Goal: Task Accomplishment & Management: Manage account settings

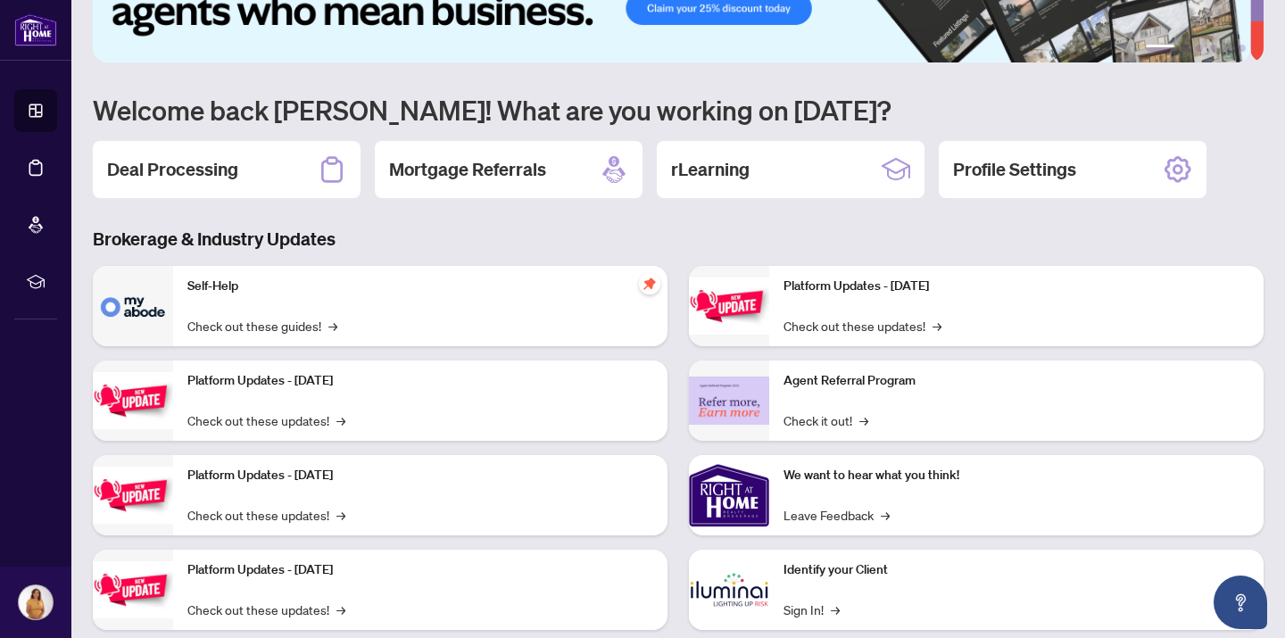
scroll to position [87, 0]
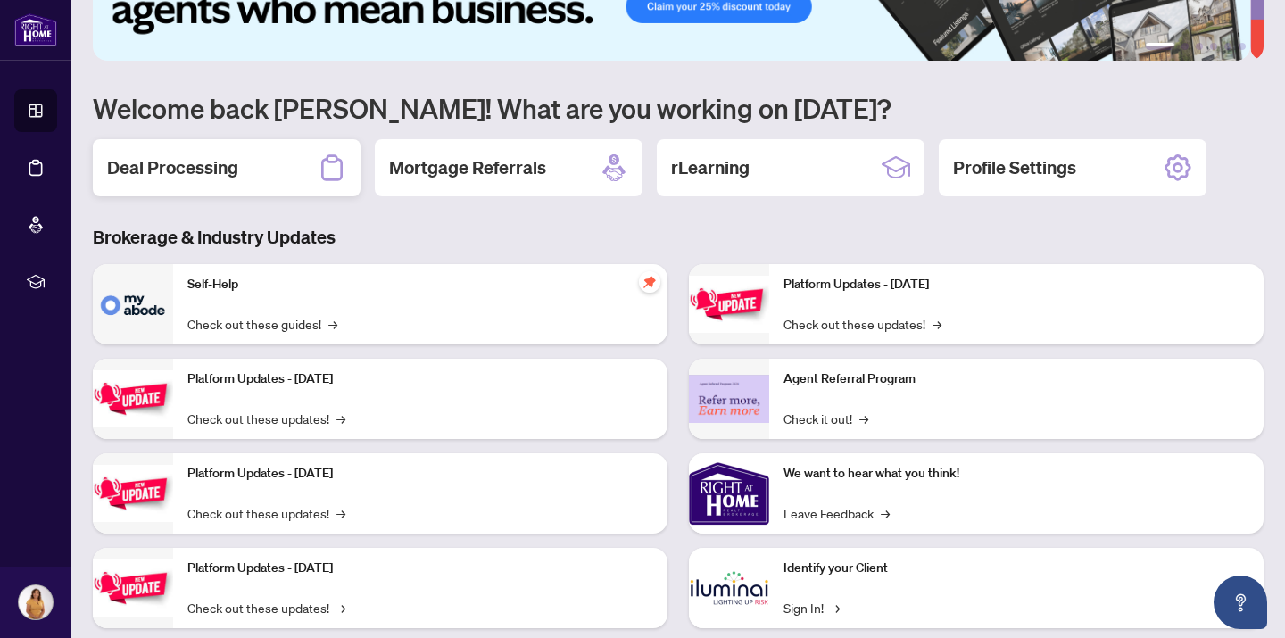
click at [211, 163] on h2 "Deal Processing" at bounding box center [172, 167] width 131 height 25
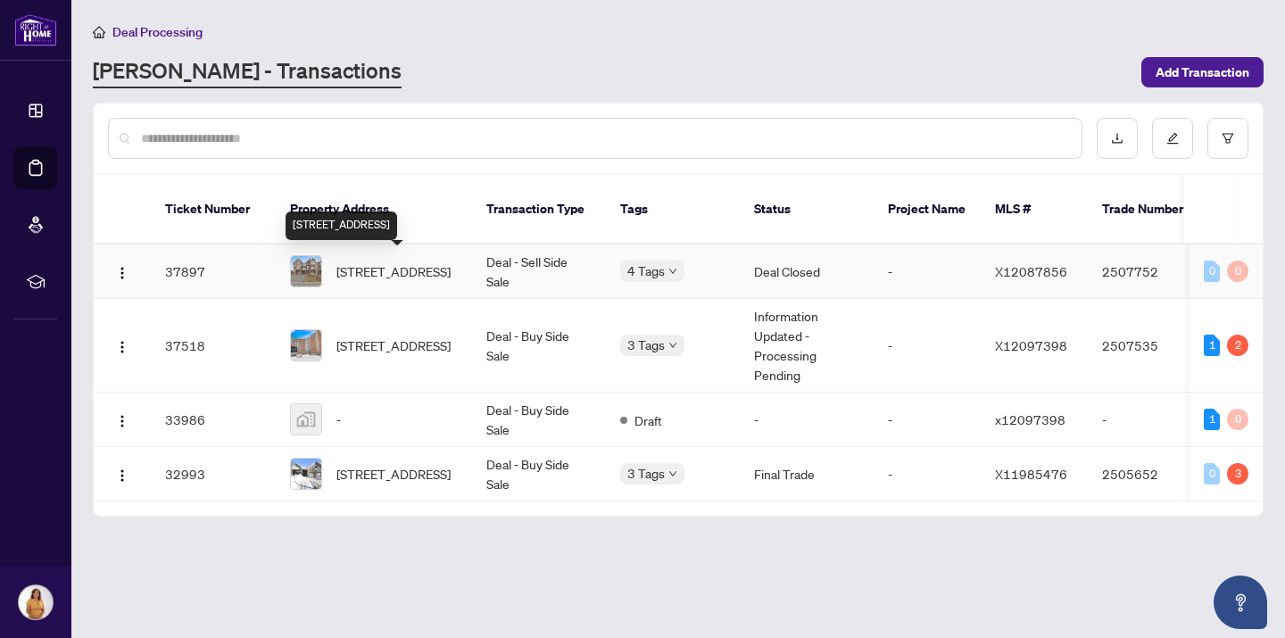
click at [418, 268] on span "[STREET_ADDRESS]" at bounding box center [393, 271] width 114 height 20
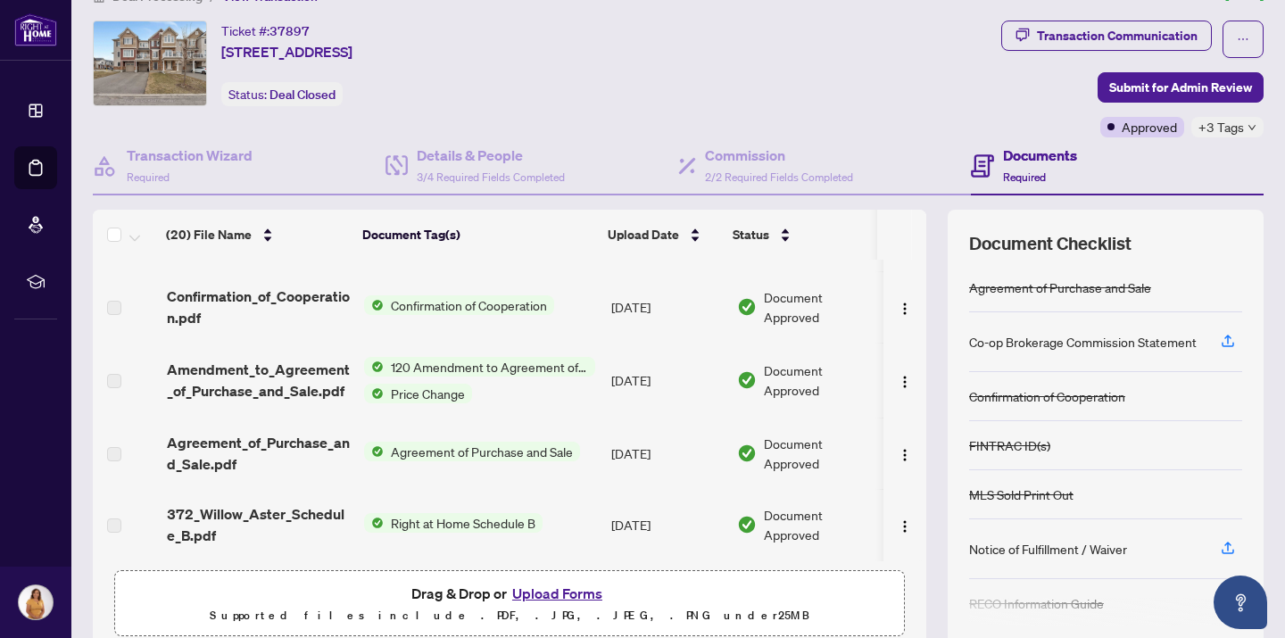
scroll to position [33, 0]
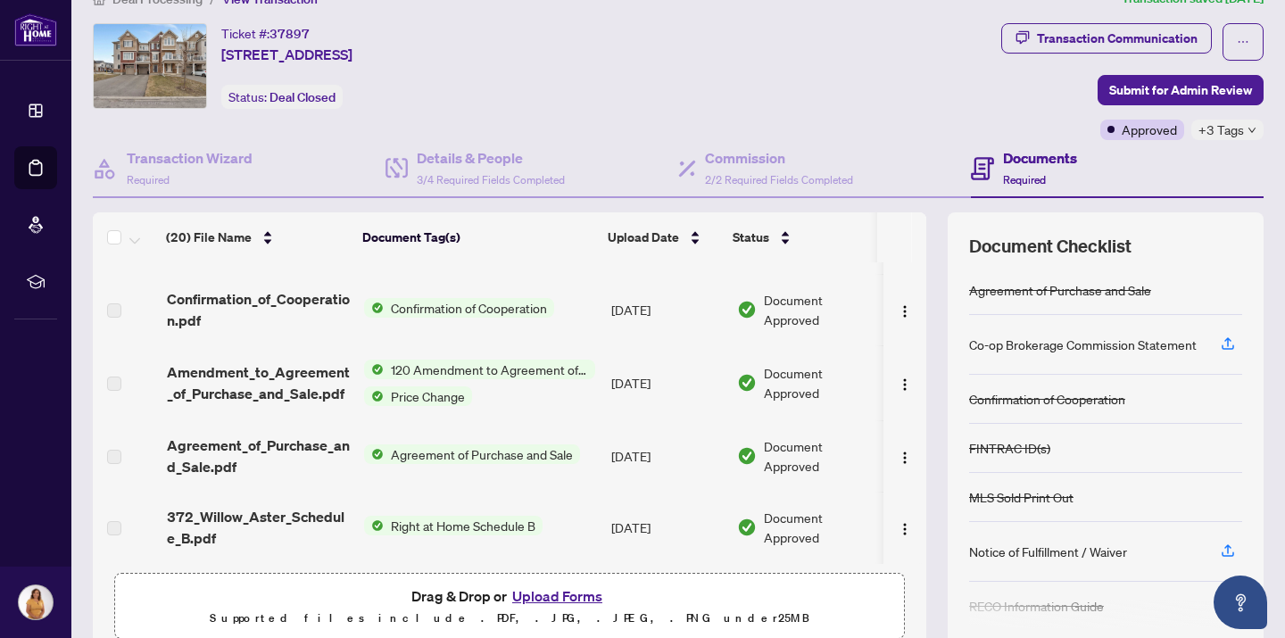
click at [483, 518] on span "Right at Home Schedule B" at bounding box center [463, 526] width 159 height 20
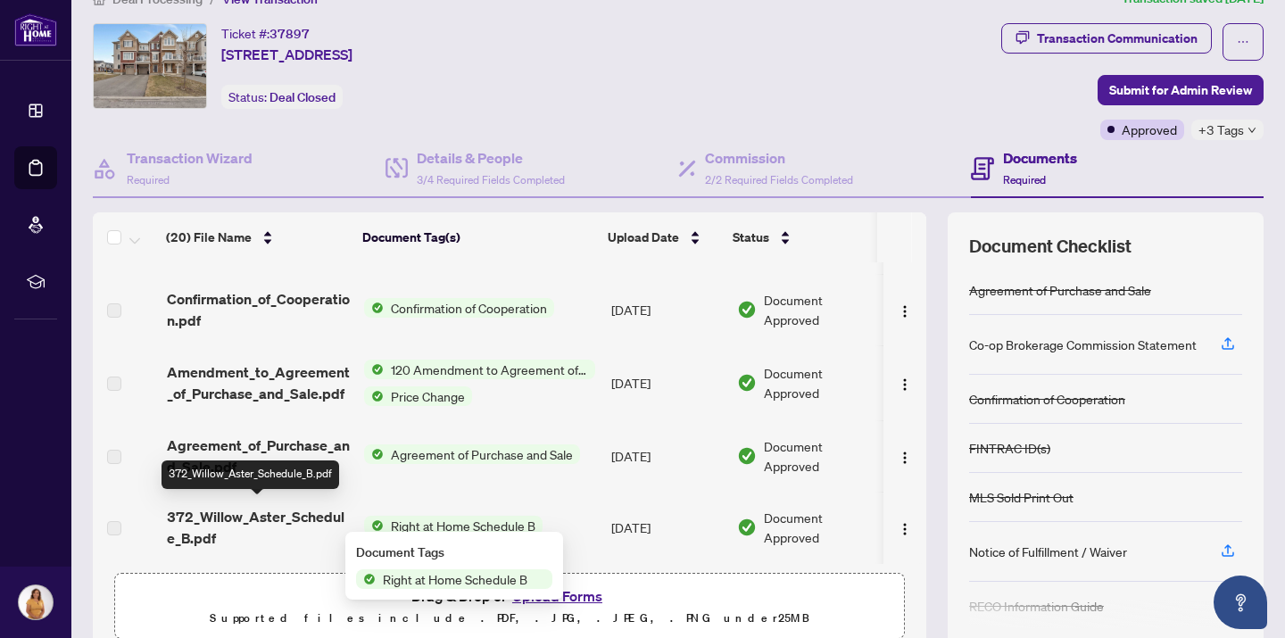
click at [330, 513] on span "372_Willow_Aster_Schedule_B.pdf" at bounding box center [259, 527] width 184 height 43
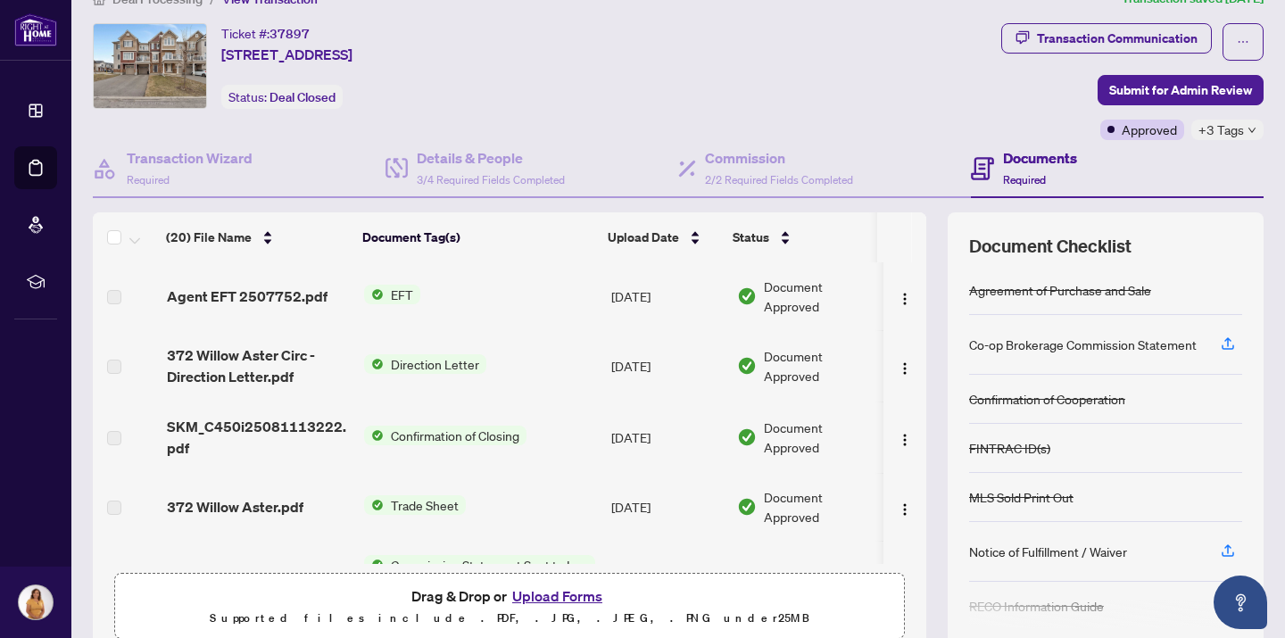
scroll to position [0, 0]
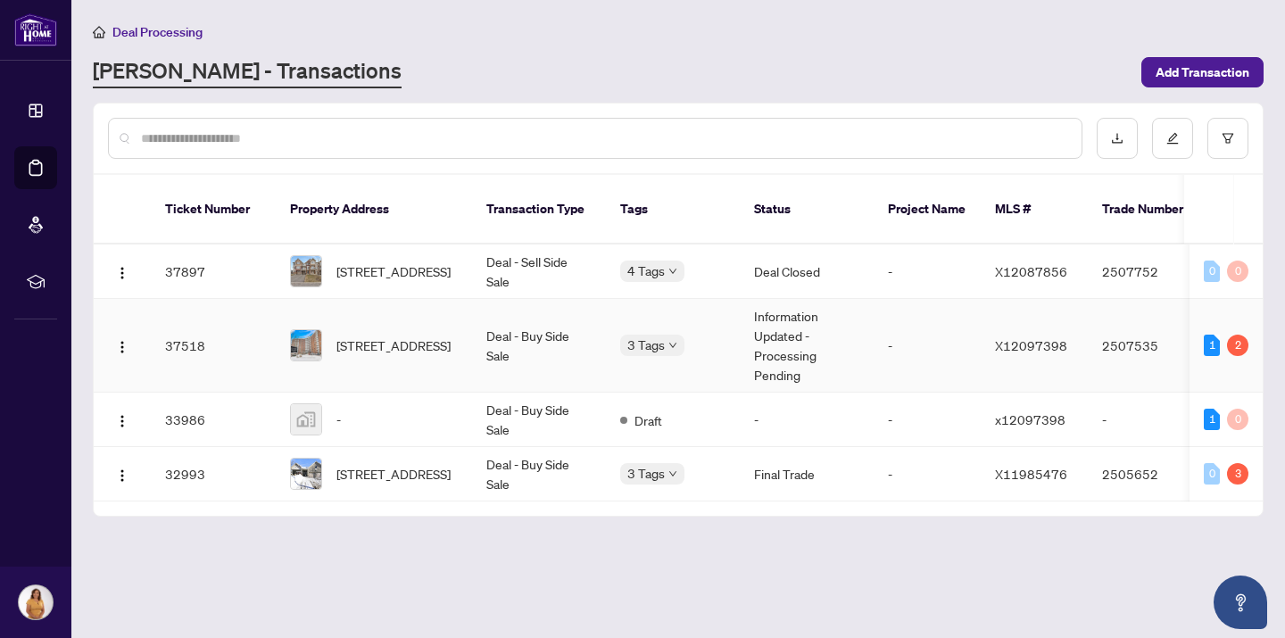
click at [546, 331] on td "Deal - Buy Side Sale" at bounding box center [539, 346] width 134 height 94
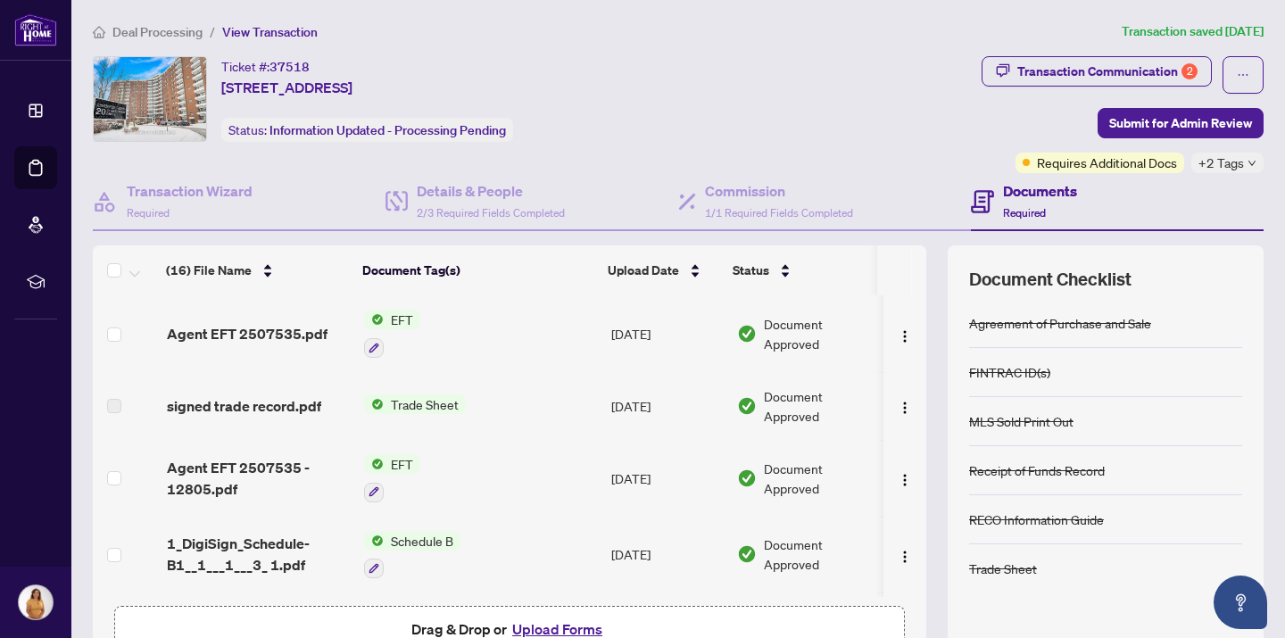
scroll to position [2, 0]
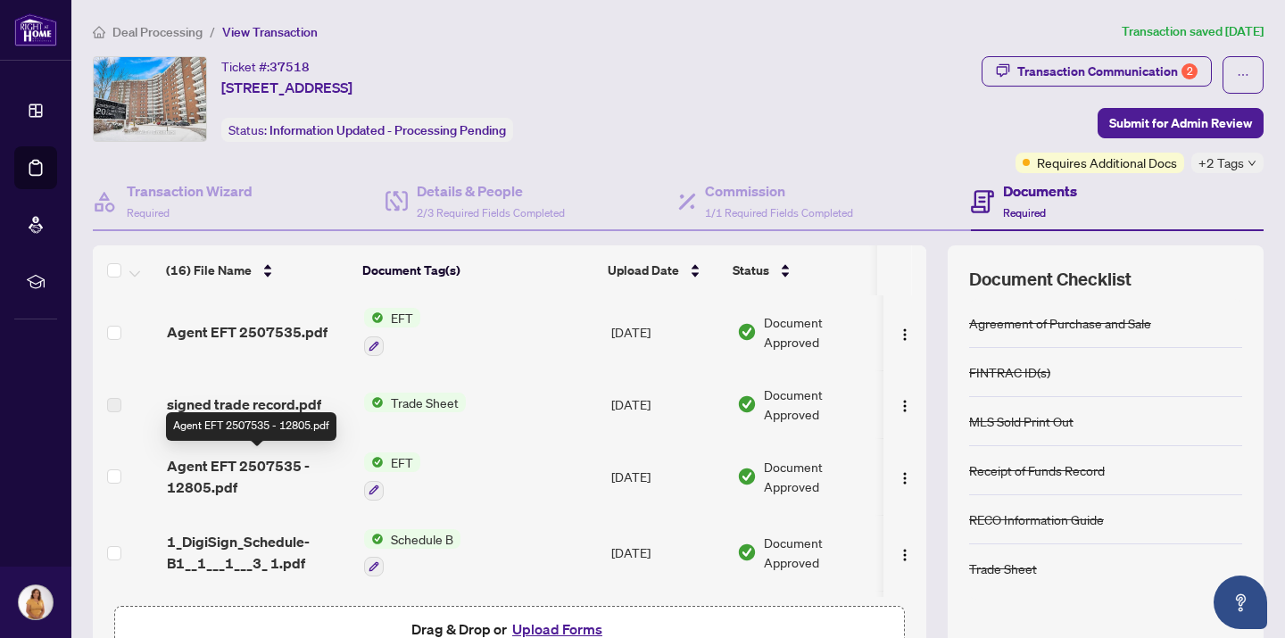
click at [279, 461] on span "Agent EFT 2507535 - 12805.pdf" at bounding box center [259, 476] width 184 height 43
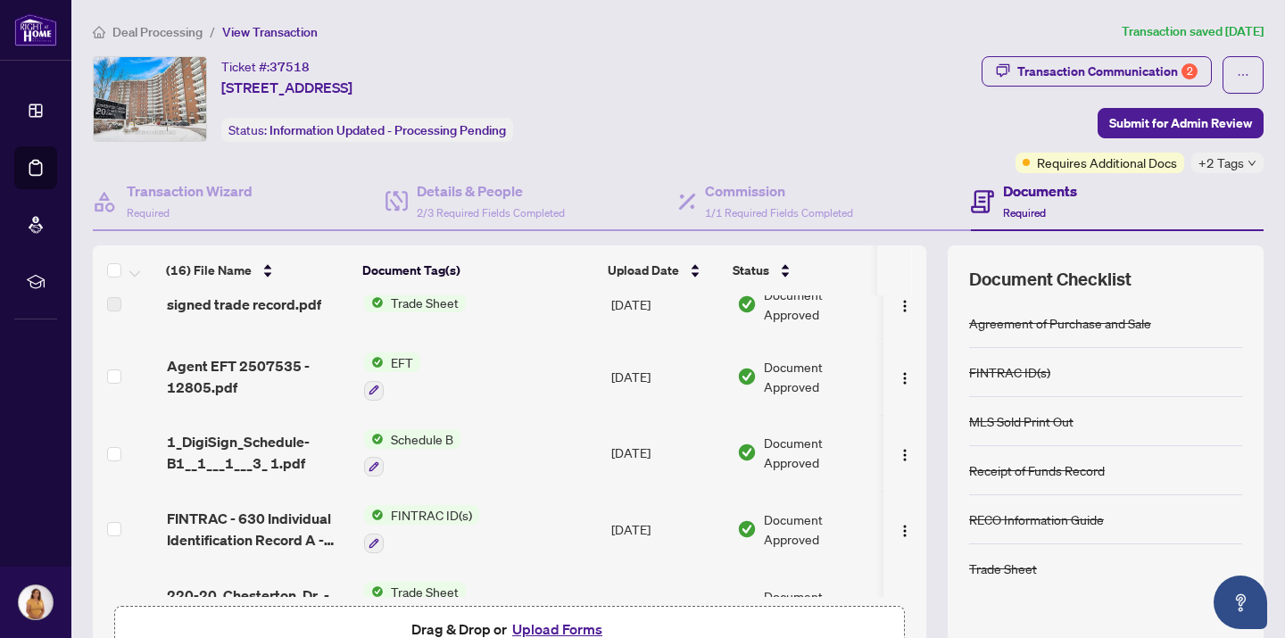
scroll to position [128, 0]
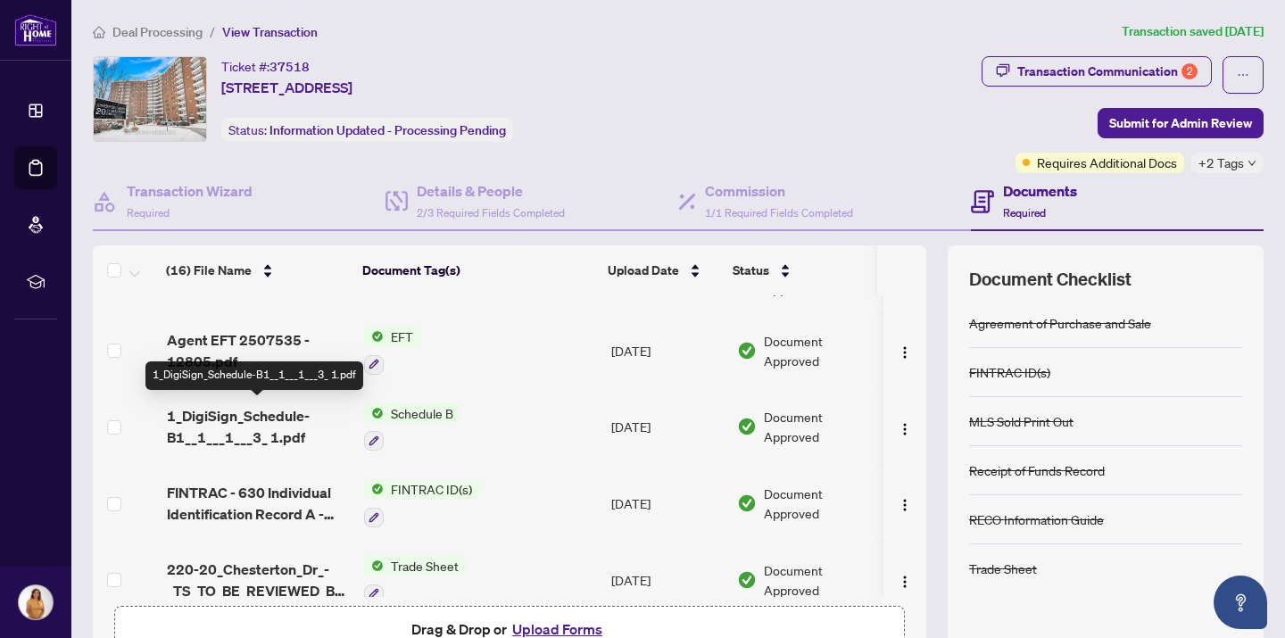
click at [292, 409] on span "1_DigiSign_Schedule-B1__1___1___3_ 1.pdf" at bounding box center [259, 426] width 184 height 43
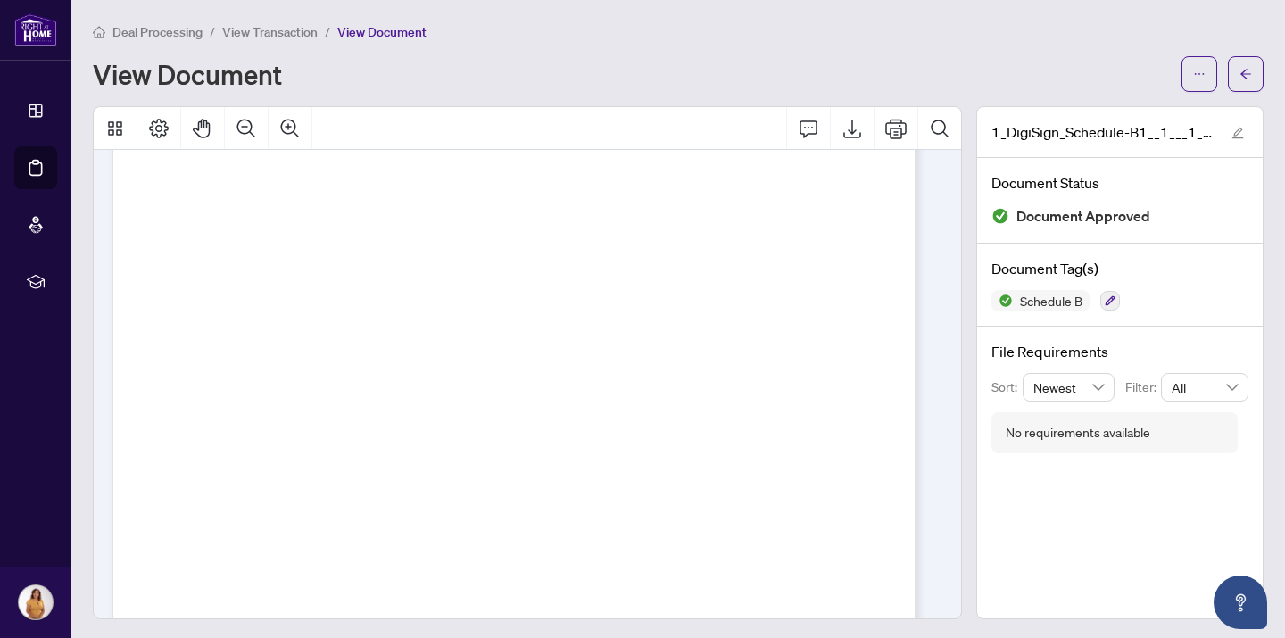
scroll to position [229, 0]
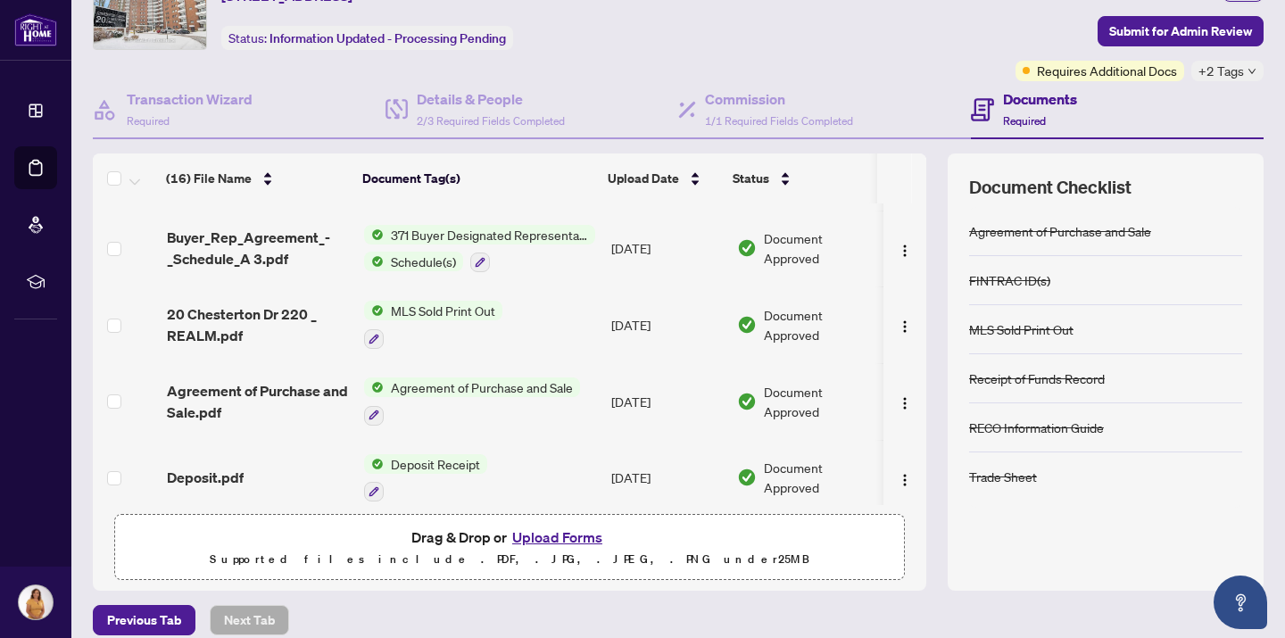
scroll to position [109, 0]
